Goal: Find specific page/section: Find specific page/section

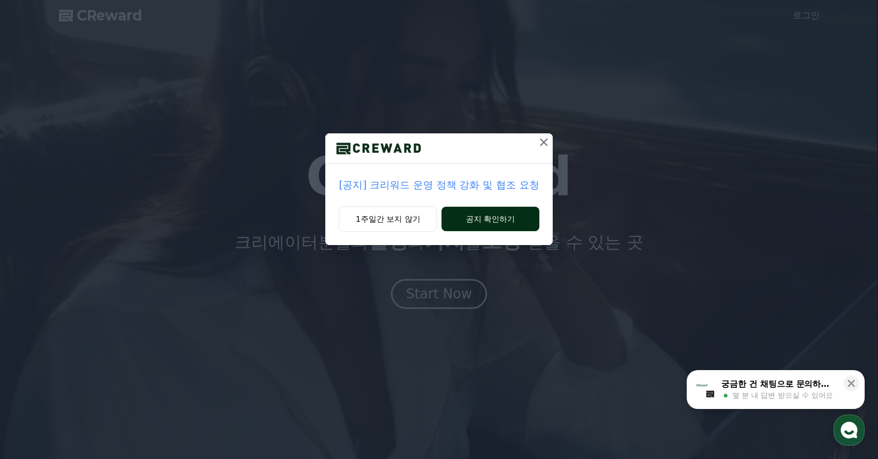
click at [460, 215] on button "공지 확인하기" at bounding box center [489, 219] width 97 height 24
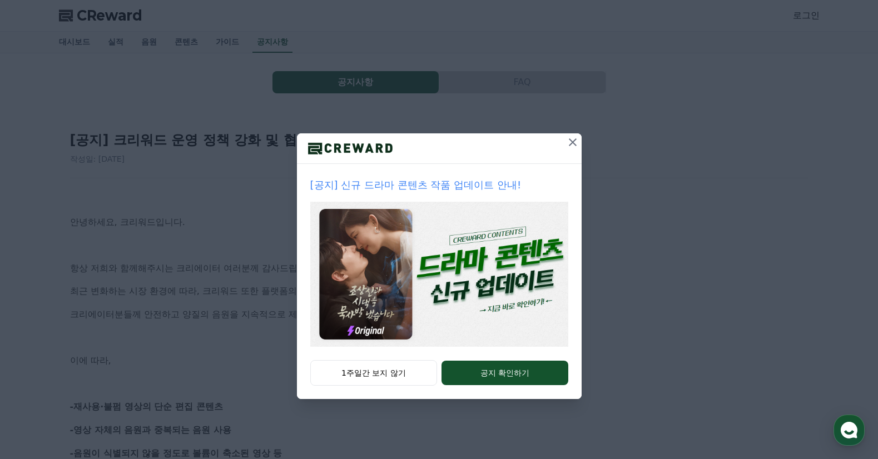
click at [559, 147] on div at bounding box center [439, 148] width 285 height 31
click at [569, 144] on icon at bounding box center [572, 142] width 13 height 13
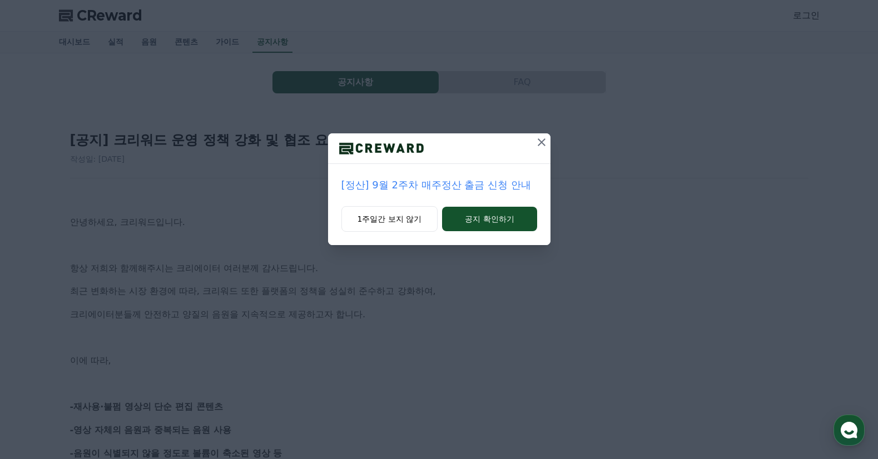
click at [545, 142] on icon at bounding box center [541, 142] width 13 height 13
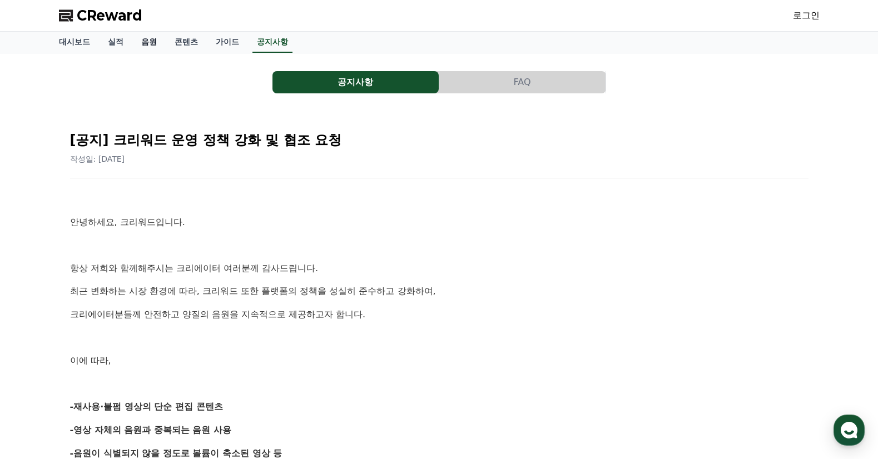
click at [141, 44] on link "음원" at bounding box center [148, 42] width 33 height 21
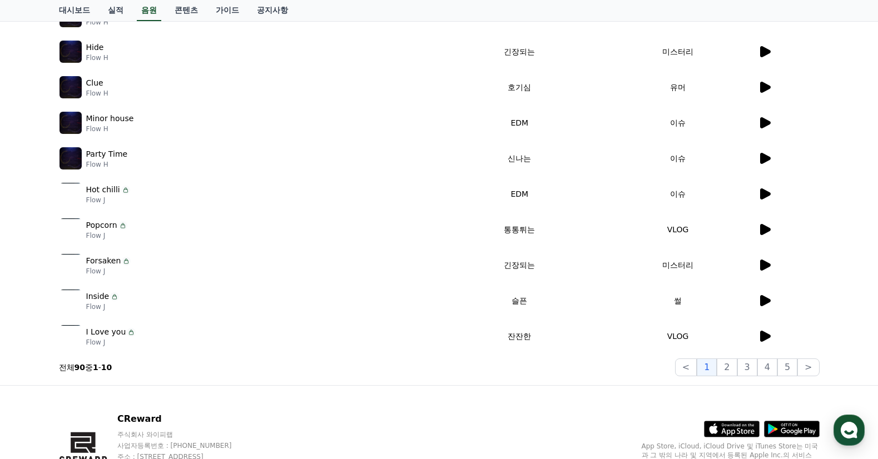
scroll to position [103, 0]
